Goal: Check status: Check status

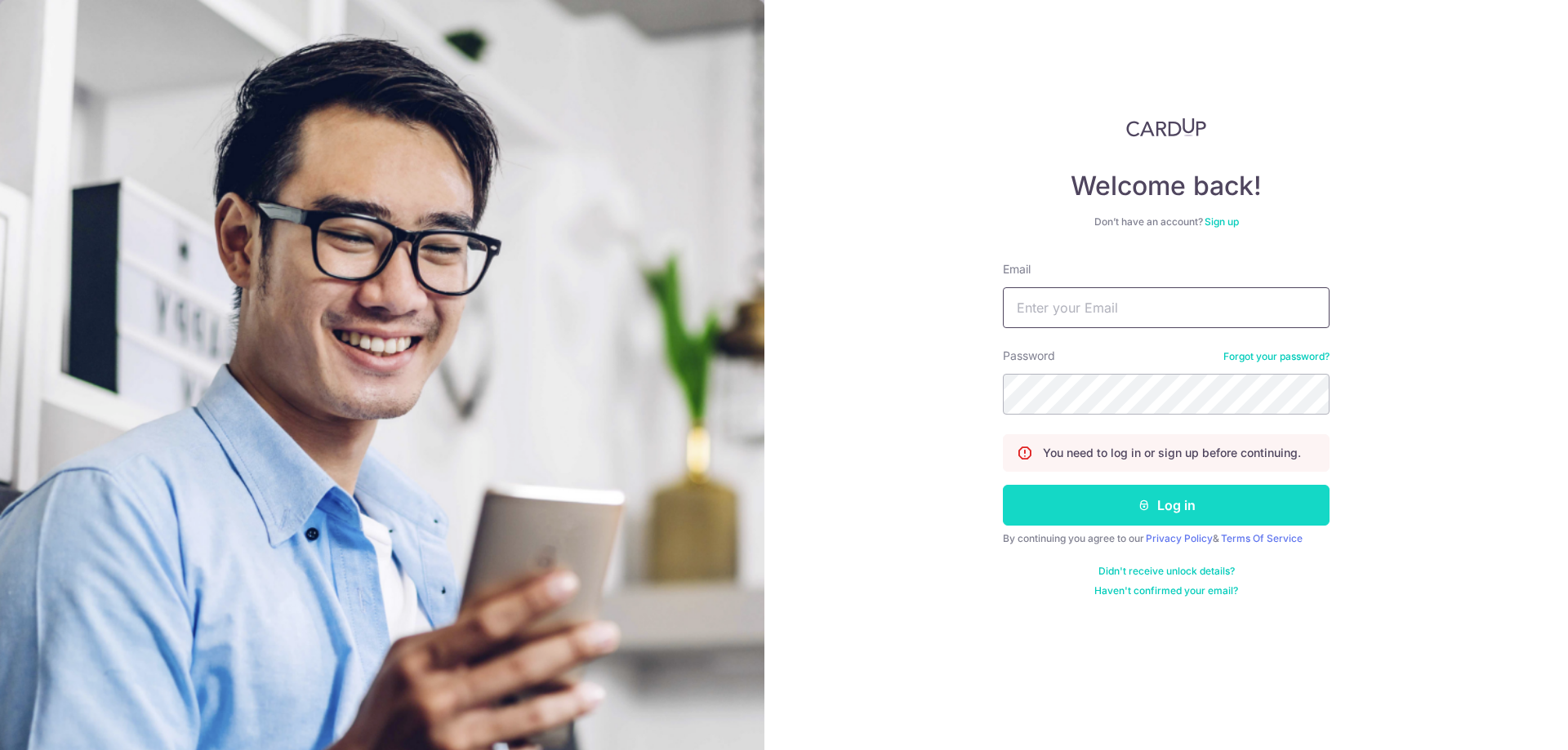
type input "[EMAIL_ADDRESS][DOMAIN_NAME]"
click at [1195, 499] on button "Log in" at bounding box center [1166, 505] width 326 height 41
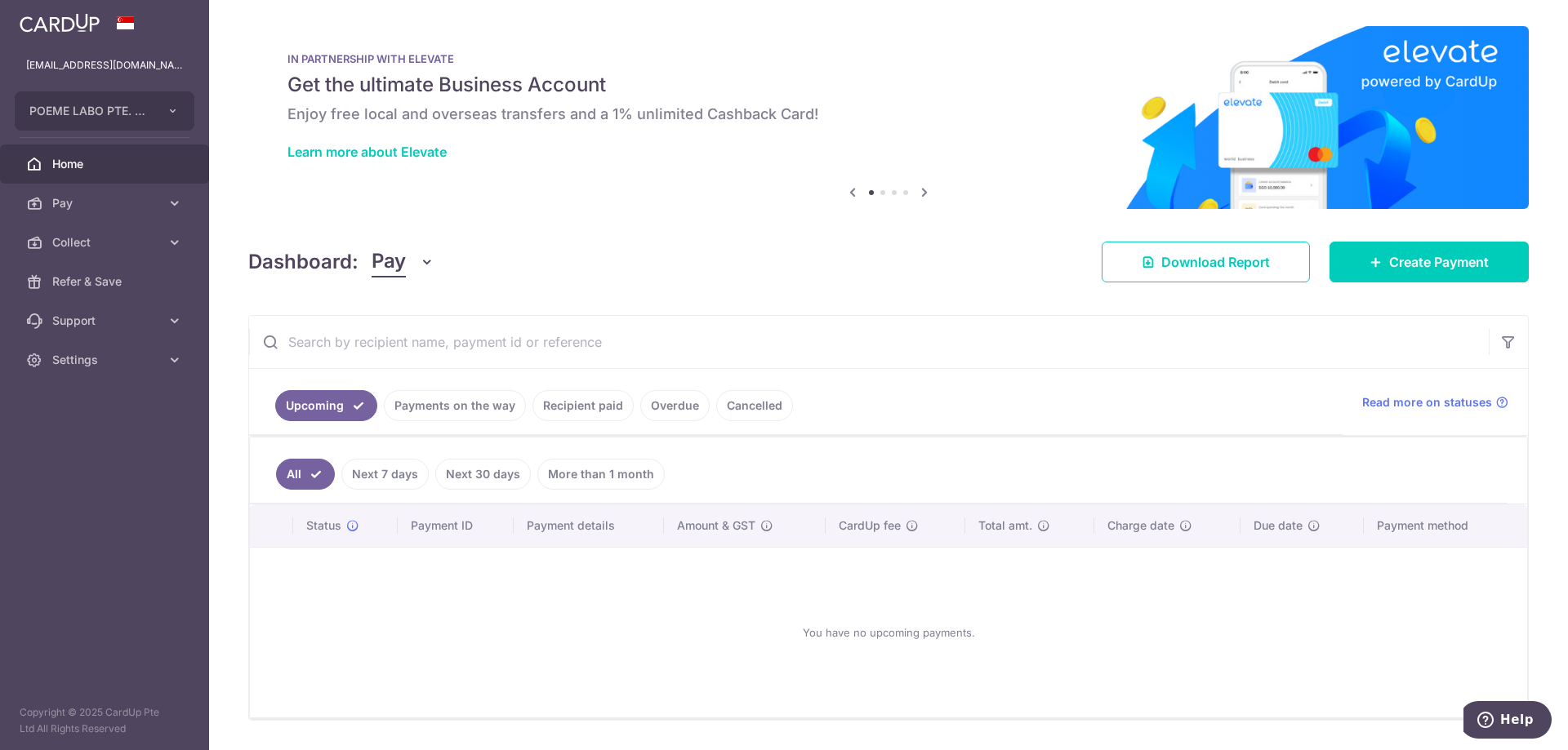
click at [438, 410] on link "Payments on the way" at bounding box center [454, 405] width 142 height 31
